Goal: Task Accomplishment & Management: Manage account settings

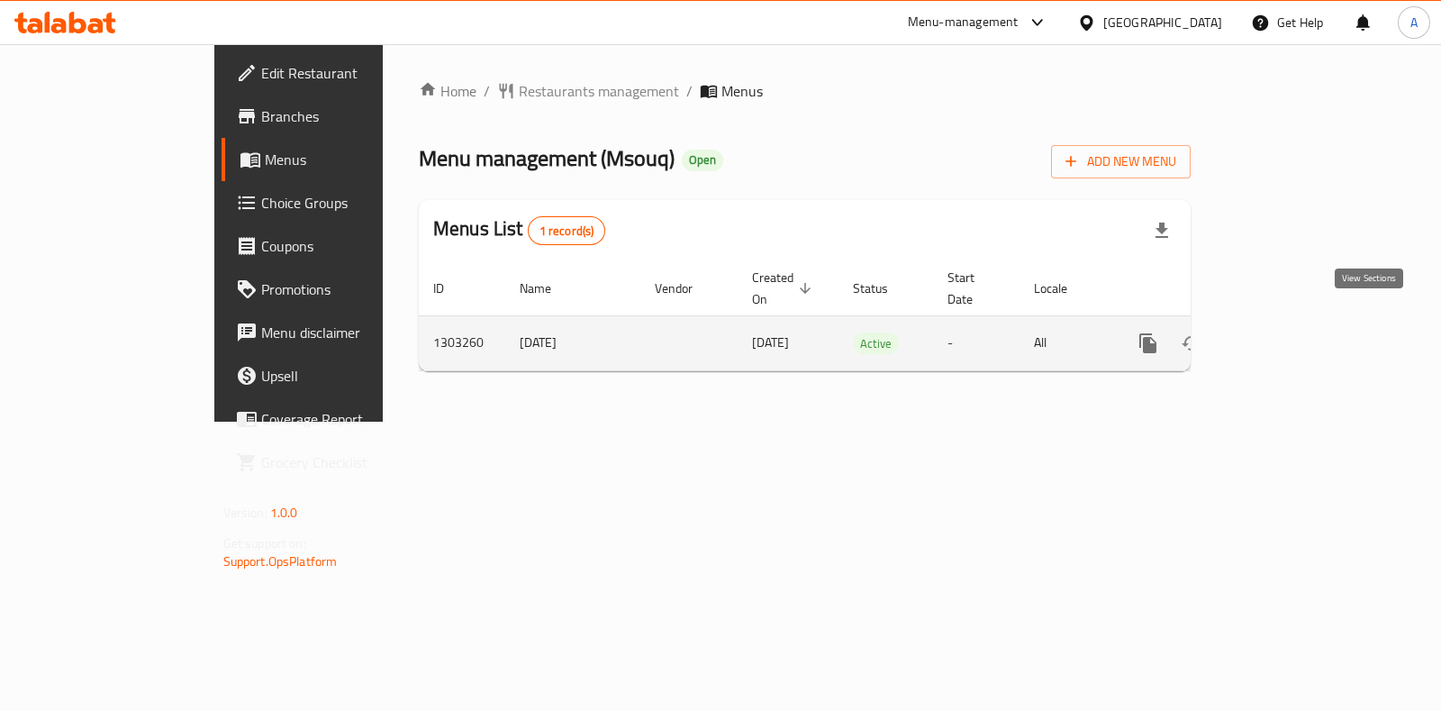
click at [1299, 321] on link "enhanced table" at bounding box center [1277, 342] width 43 height 43
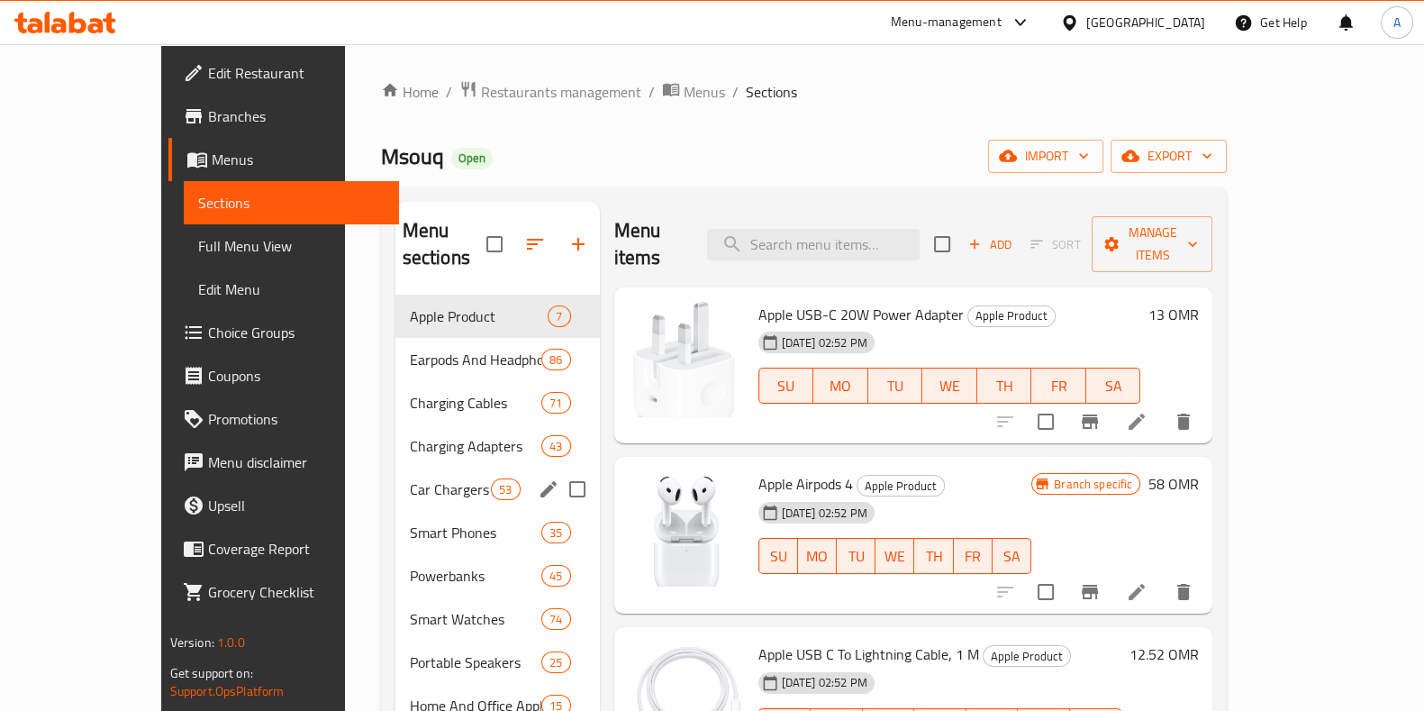
scroll to position [252, 0]
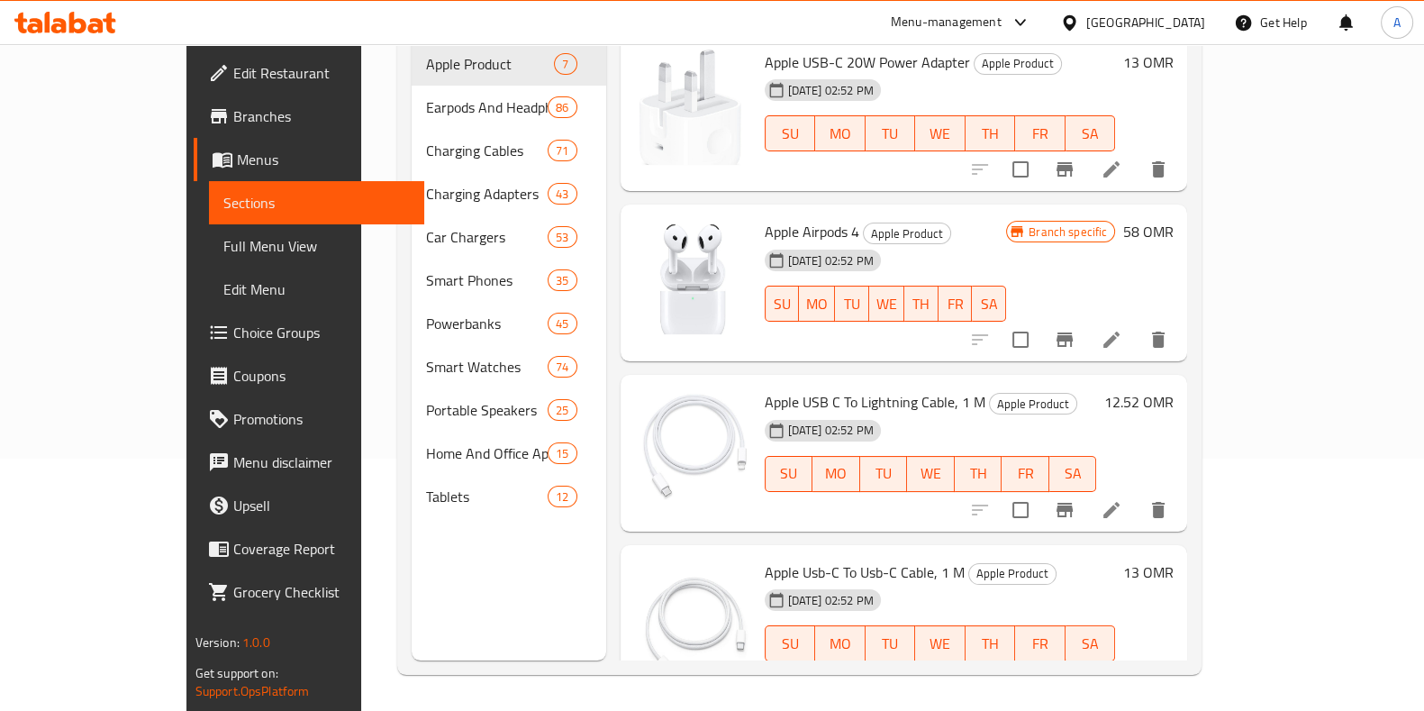
click at [233, 78] on span "Edit Restaurant" at bounding box center [321, 73] width 177 height 22
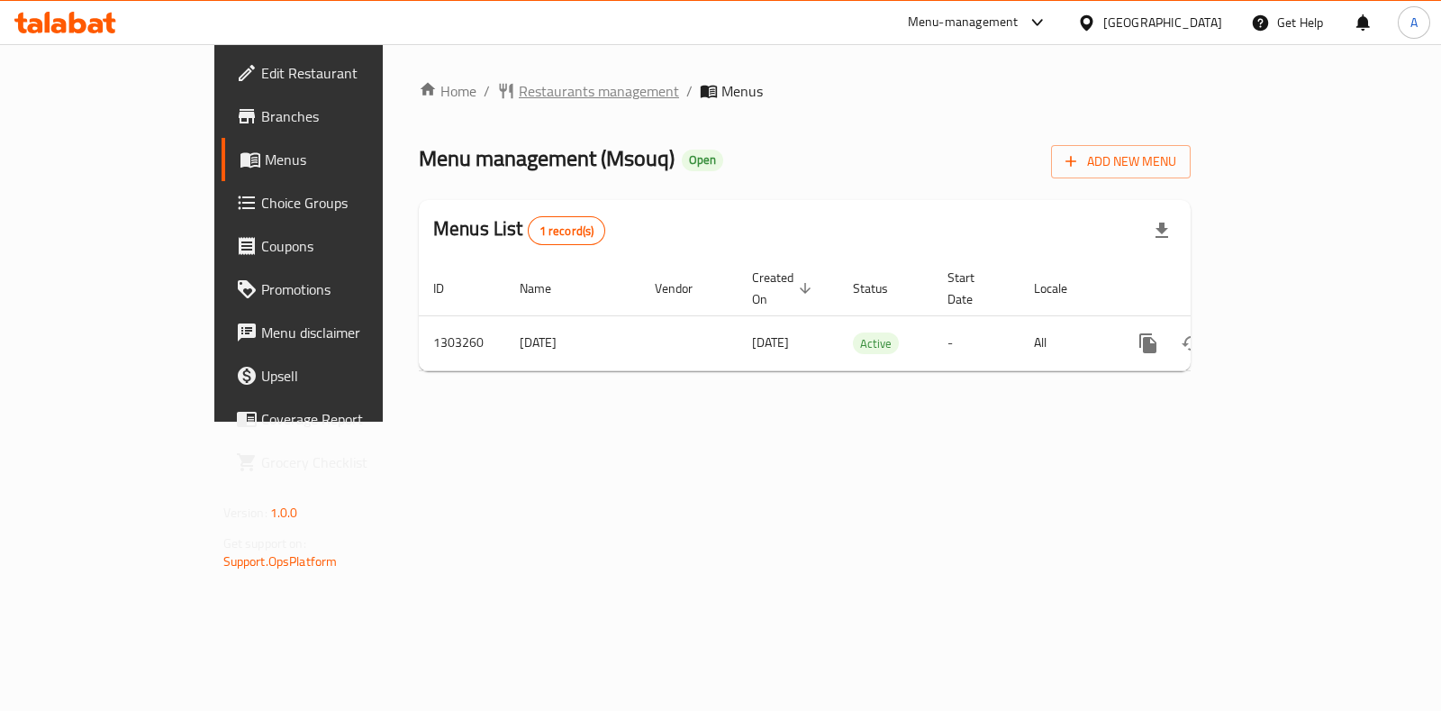
click at [519, 95] on span "Restaurants management" at bounding box center [599, 91] width 160 height 22
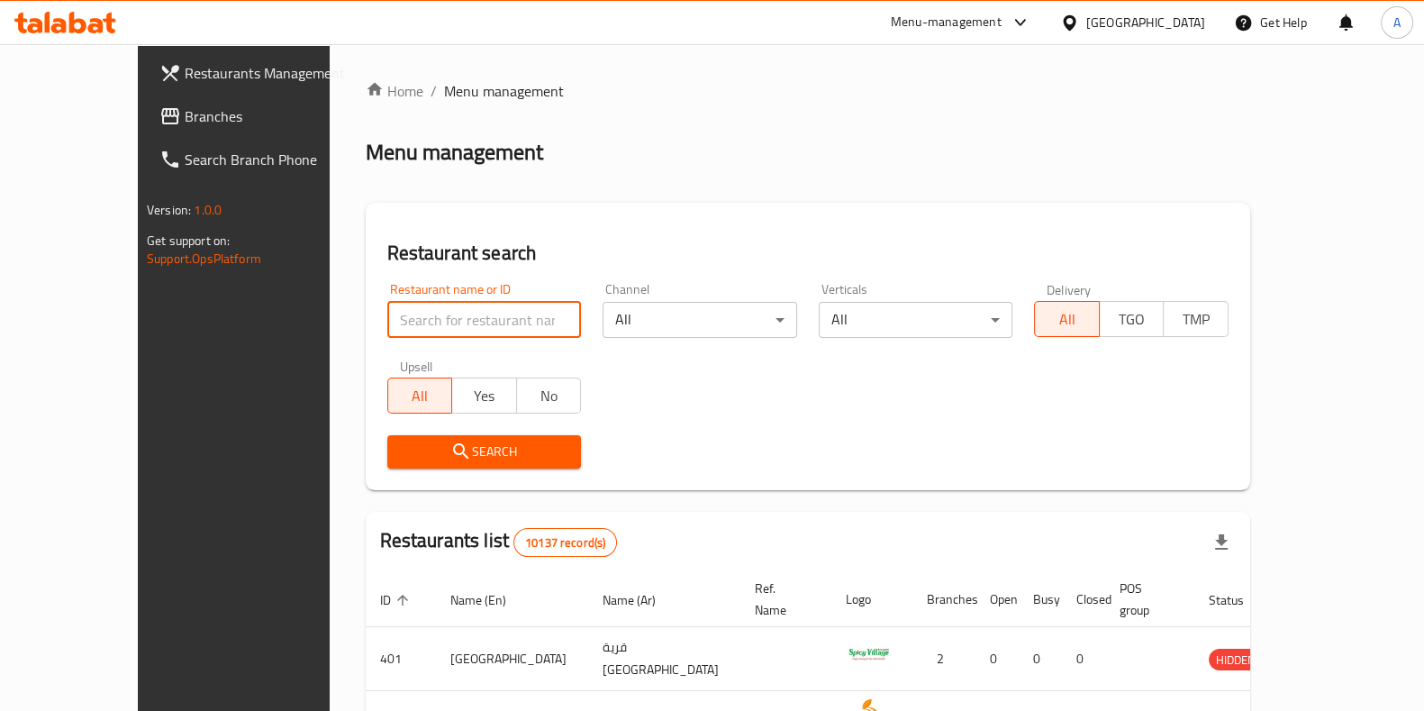
click at [423, 315] on input "search" at bounding box center [484, 320] width 195 height 36
type input "msouq"
click button "Search" at bounding box center [484, 451] width 195 height 33
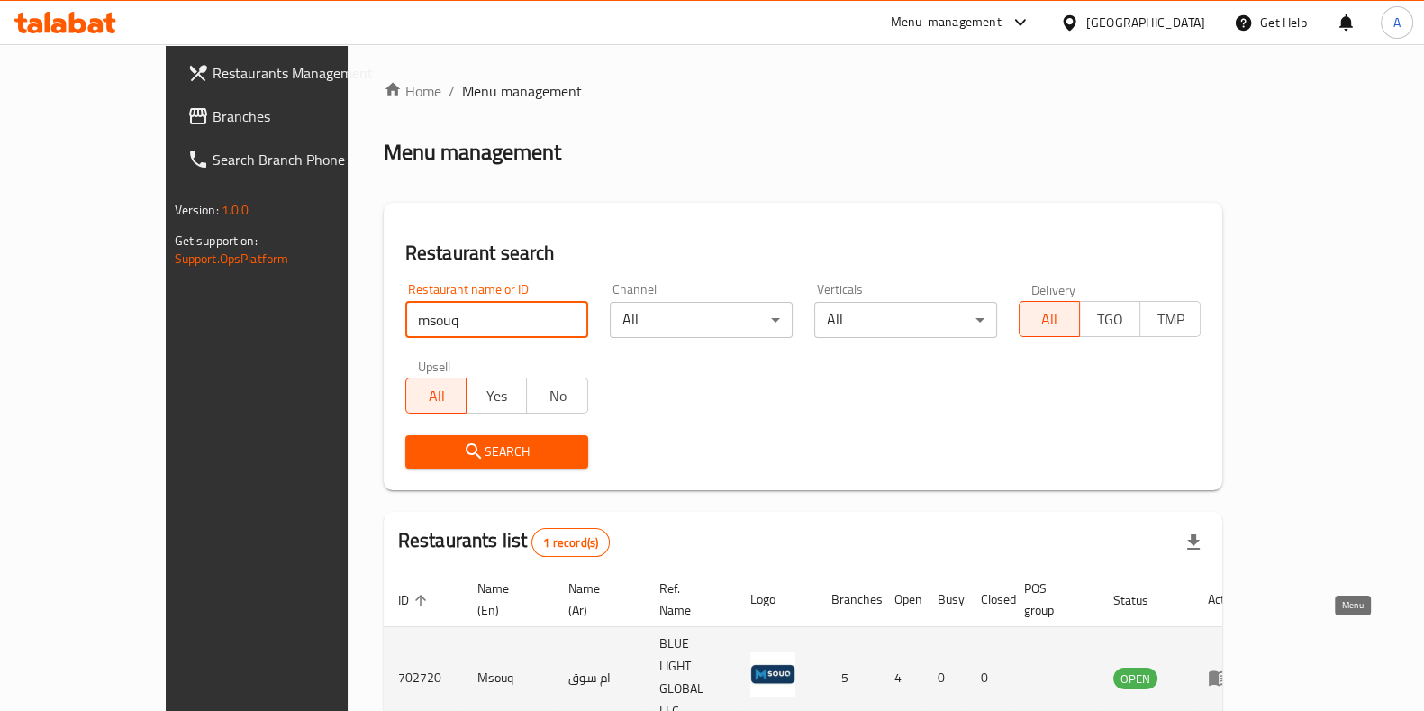
click at [1228, 671] on icon "enhanced table" at bounding box center [1218, 678] width 20 height 15
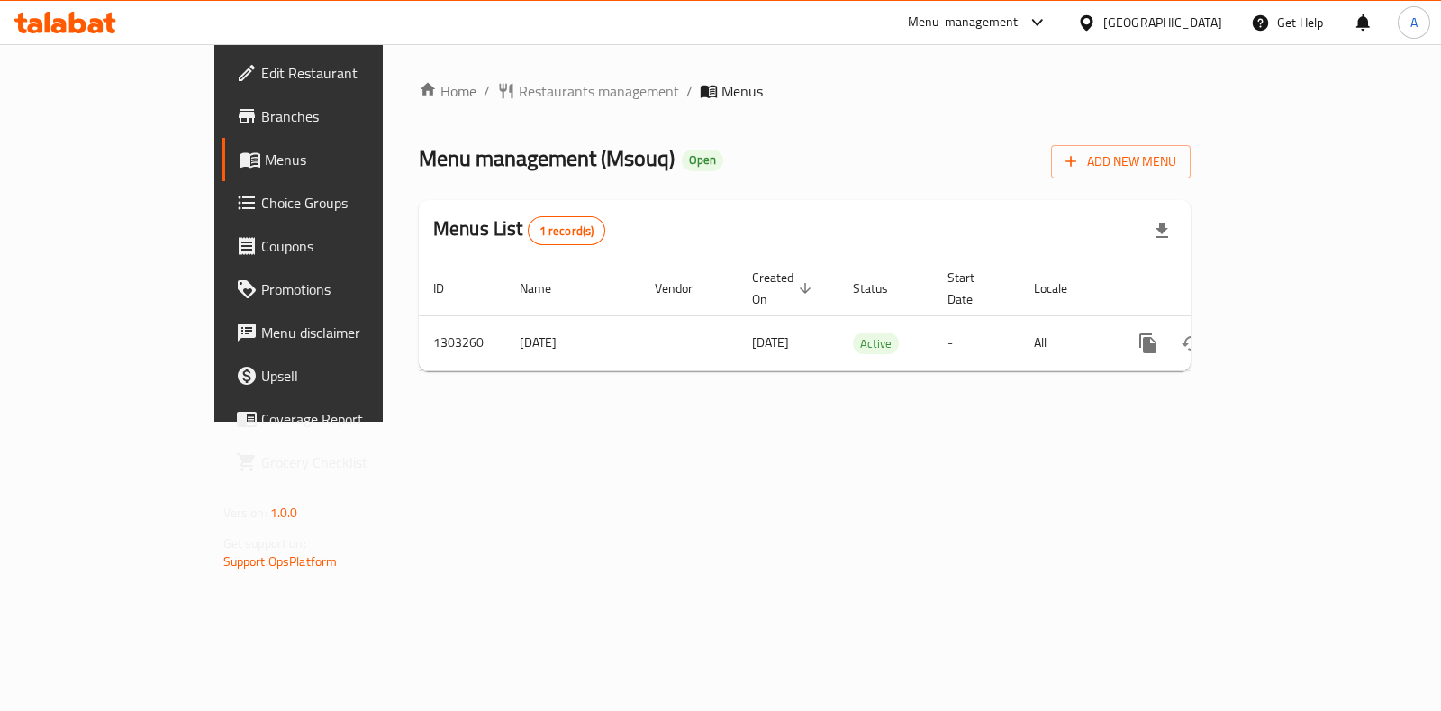
click at [1018, 22] on div "Menu-management" at bounding box center [963, 23] width 111 height 22
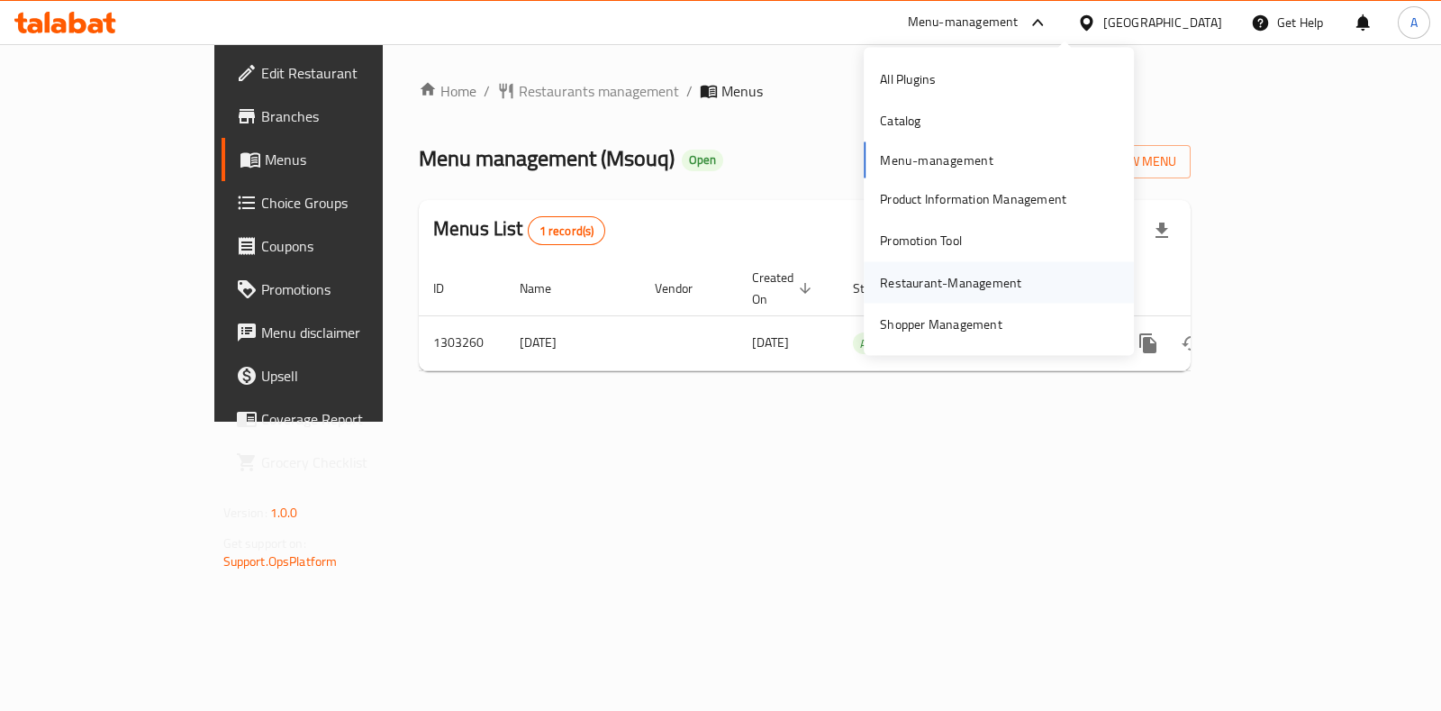
click at [967, 278] on div "Restaurant-Management" at bounding box center [950, 282] width 141 height 20
